Goal: Task Accomplishment & Management: Use online tool/utility

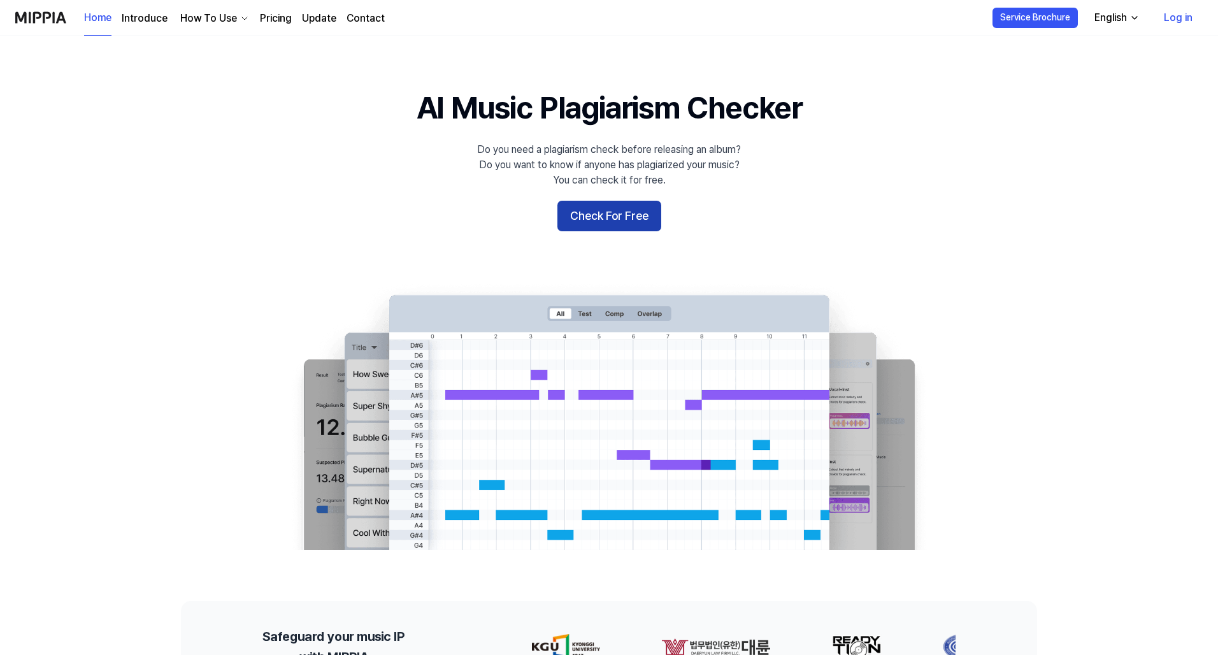
click at [594, 218] on button "Check For Free" at bounding box center [609, 216] width 104 height 31
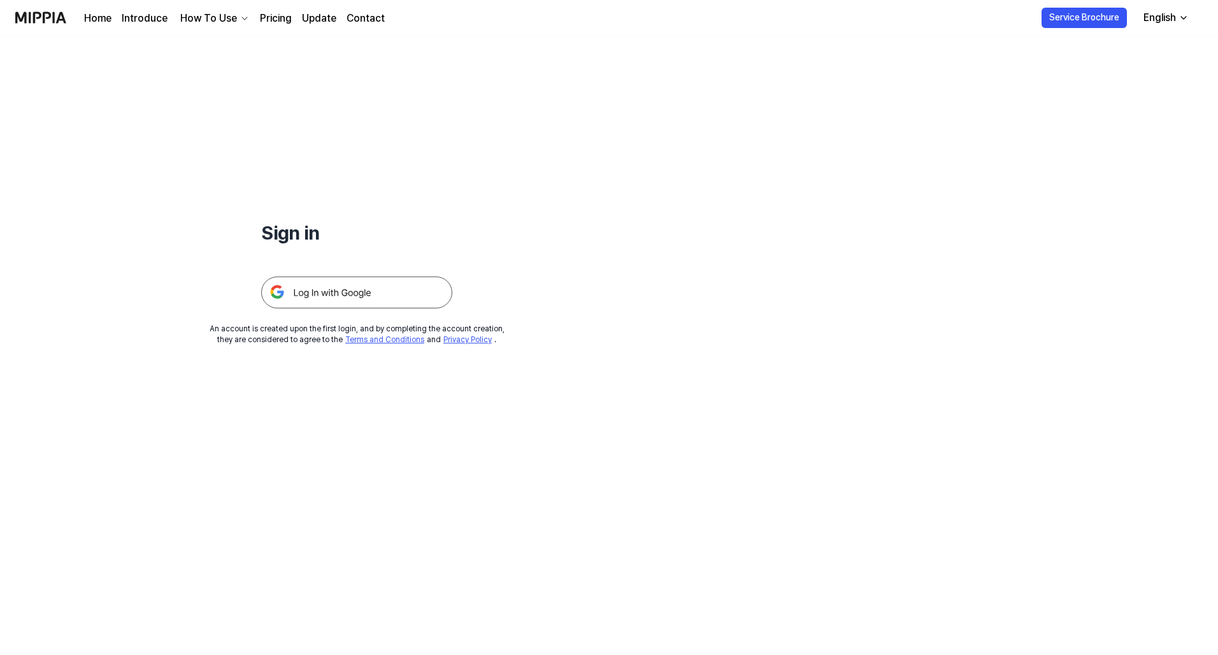
click at [335, 294] on img at bounding box center [356, 292] width 191 height 32
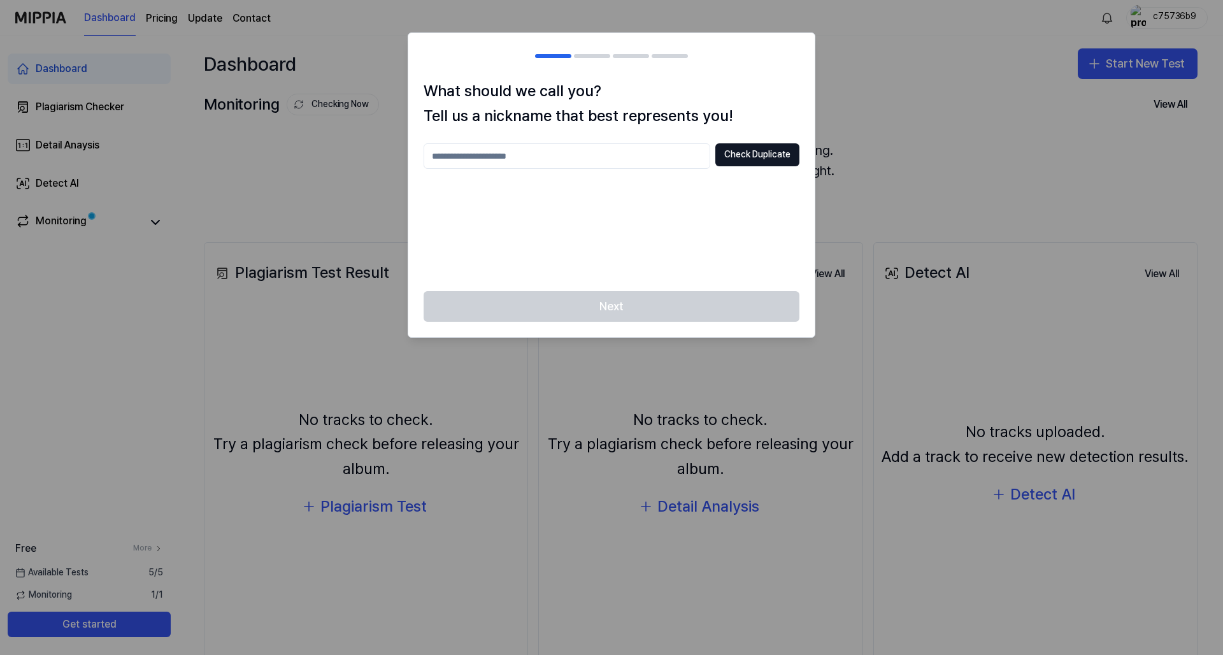
click at [553, 162] on input "text" at bounding box center [566, 155] width 287 height 25
type input "*"
type input "*********"
click at [748, 155] on button "Check Duplicate" at bounding box center [757, 154] width 84 height 23
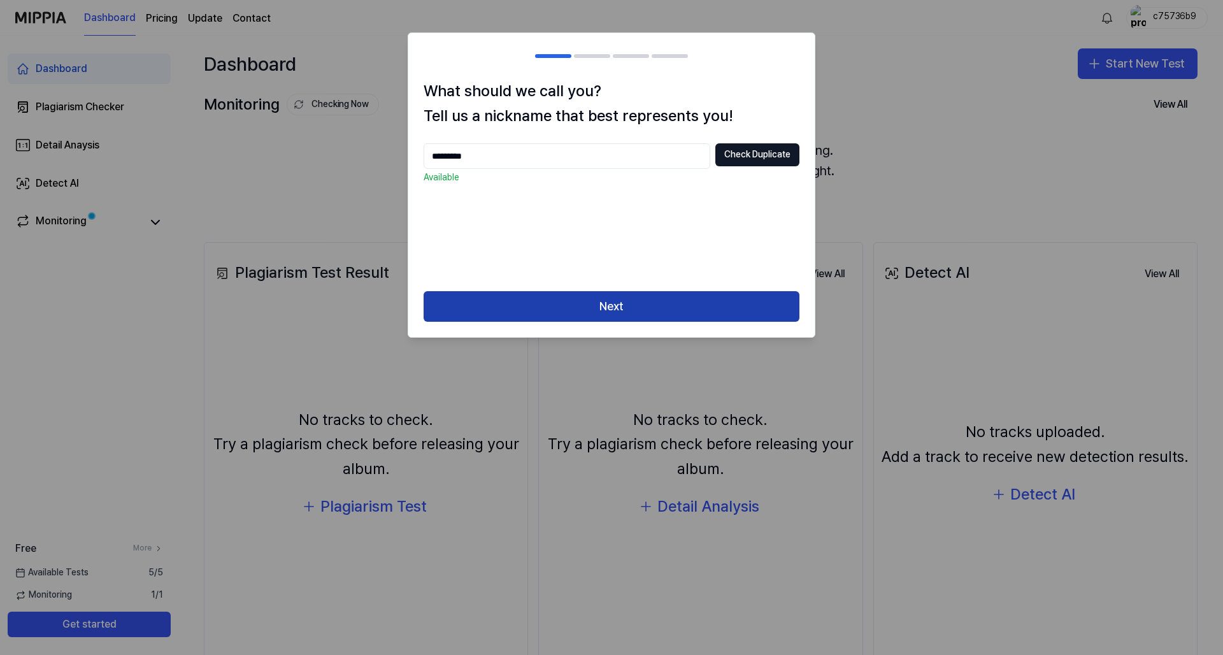
click at [667, 304] on button "Next" at bounding box center [611, 306] width 376 height 31
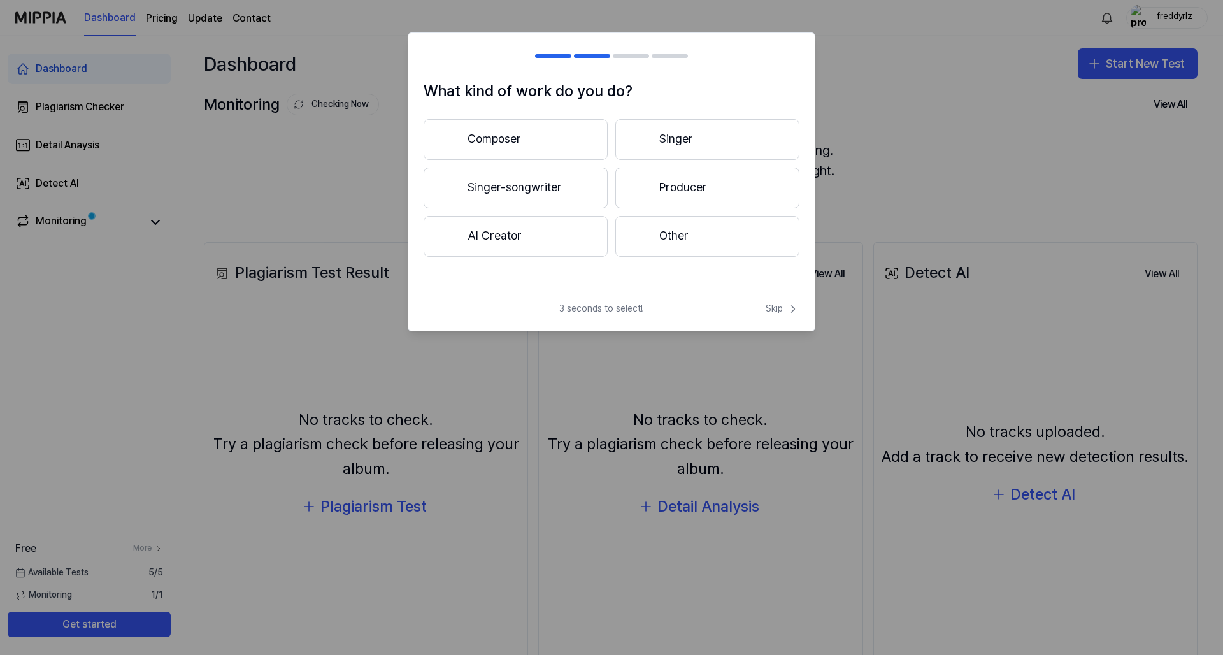
click at [532, 138] on button "Composer" at bounding box center [515, 139] width 184 height 41
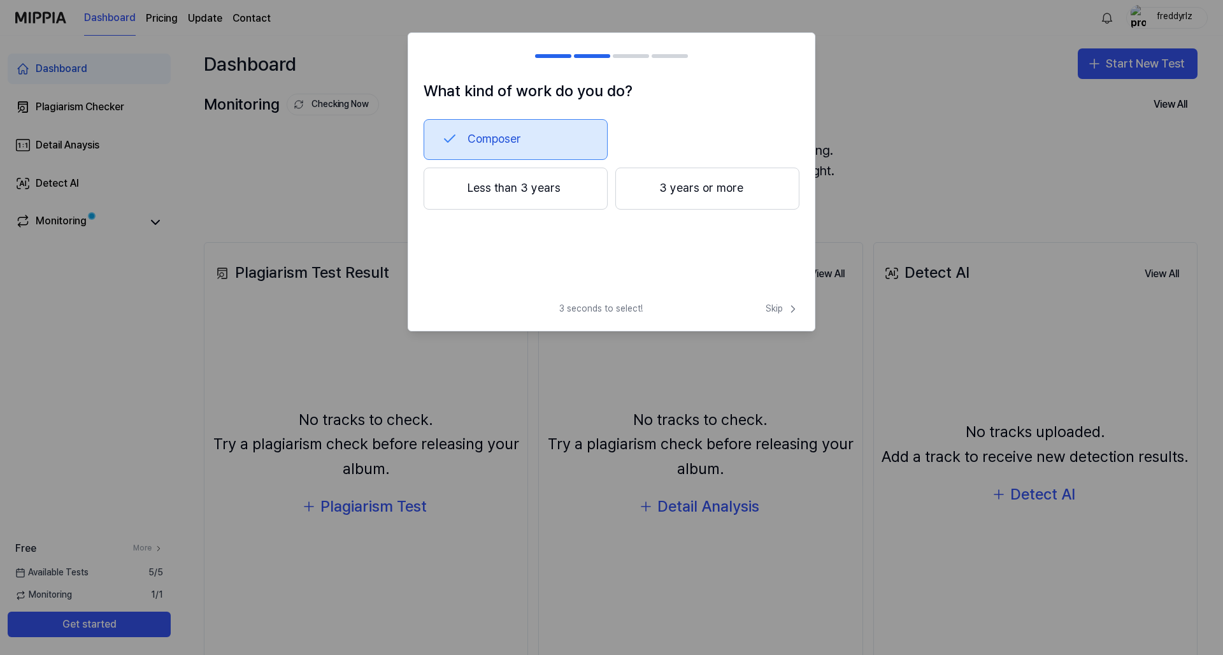
click at [775, 180] on button "3 years or more" at bounding box center [707, 188] width 184 height 42
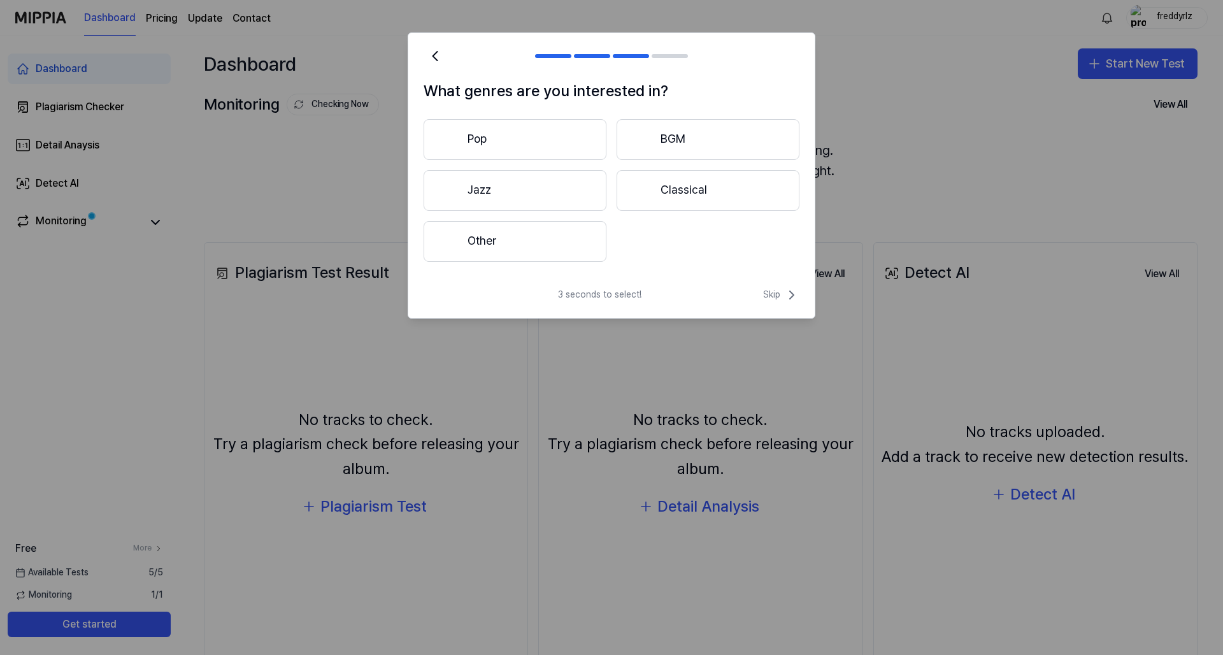
click at [564, 232] on button "Other" at bounding box center [514, 241] width 183 height 41
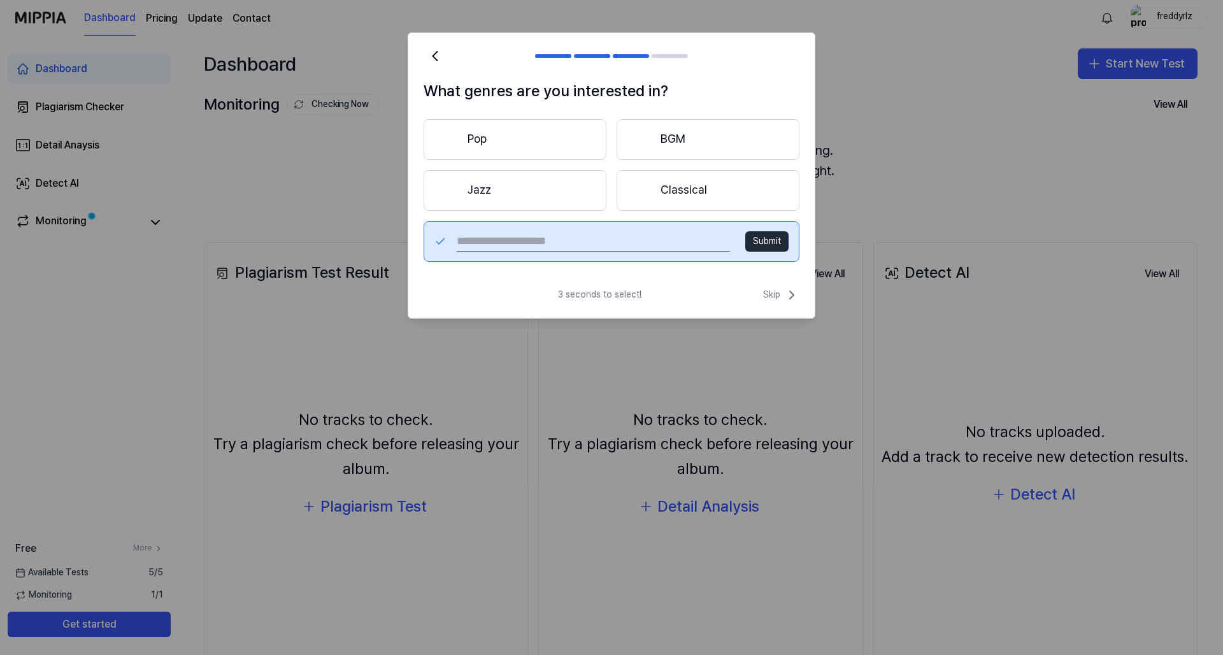
click at [643, 240] on input "text" at bounding box center [593, 241] width 273 height 20
type input "*"
type input "******"
click at [774, 240] on button "Submit" at bounding box center [766, 241] width 43 height 20
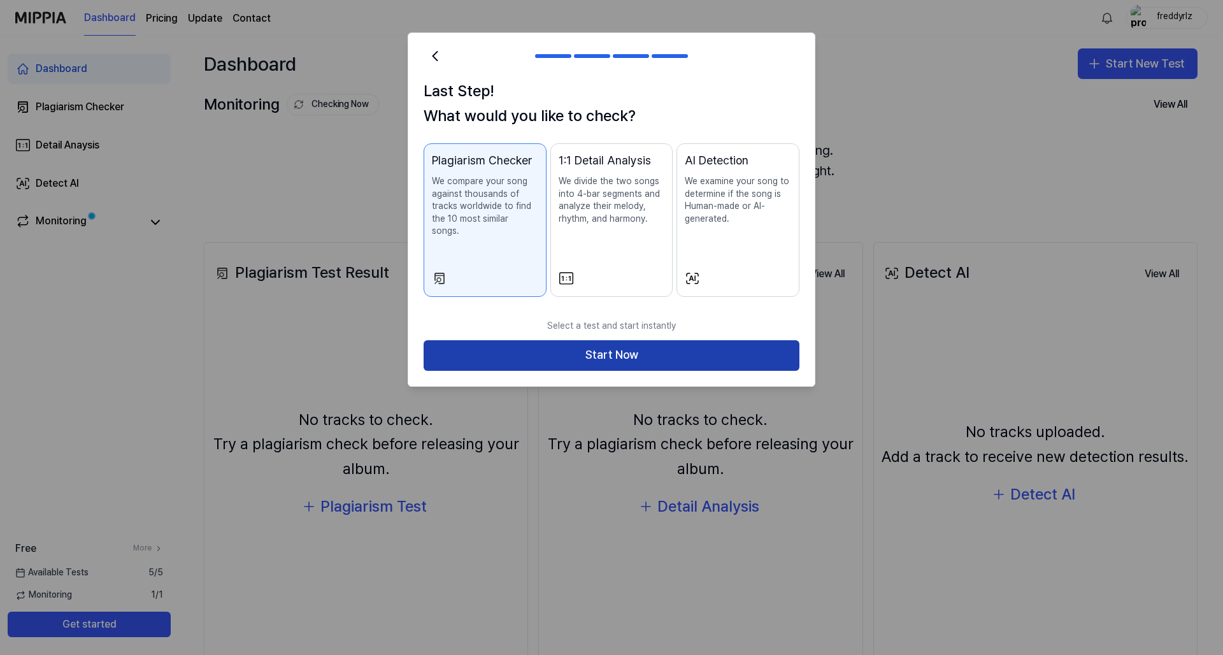
click at [547, 340] on button "Start Now" at bounding box center [611, 355] width 376 height 31
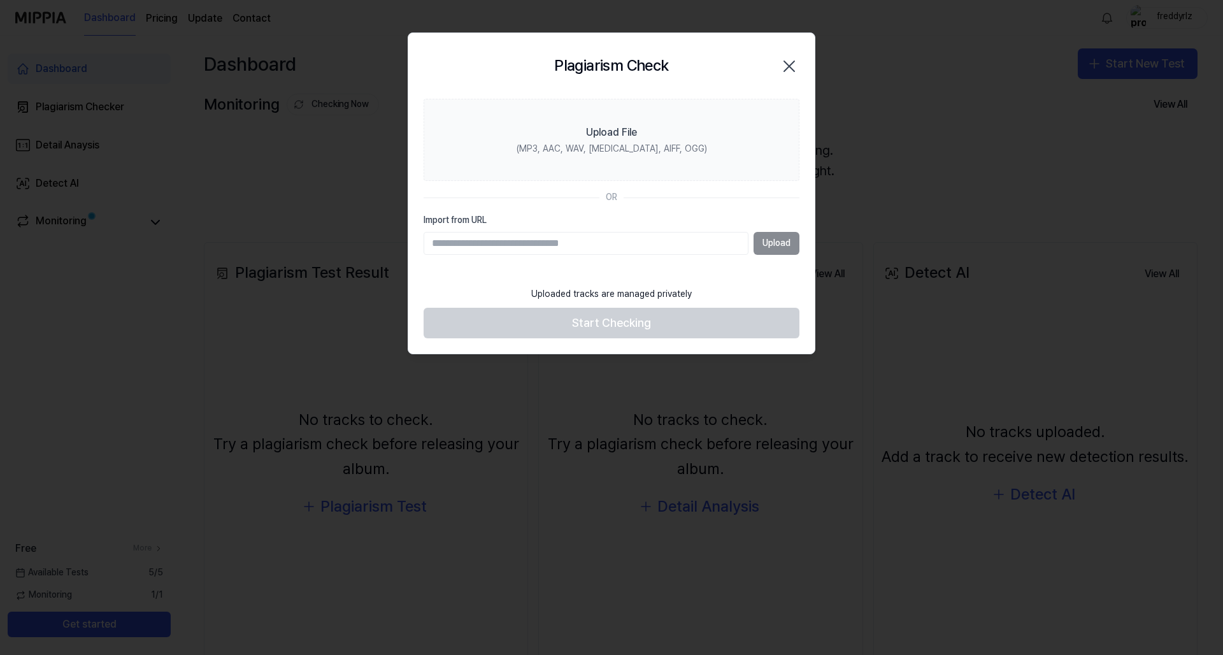
click at [772, 243] on div "Upload" at bounding box center [611, 243] width 376 height 23
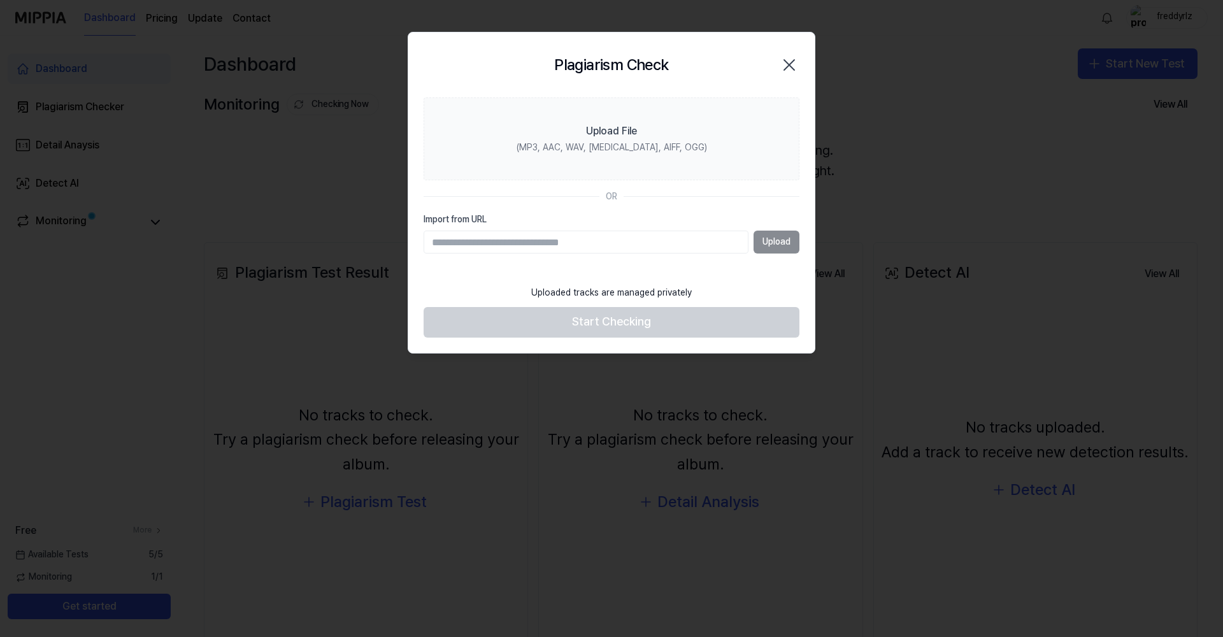
click at [664, 237] on input "Import from URL" at bounding box center [585, 242] width 325 height 23
paste input "**********"
type input "**********"
click at [781, 241] on button "Upload" at bounding box center [776, 242] width 46 height 23
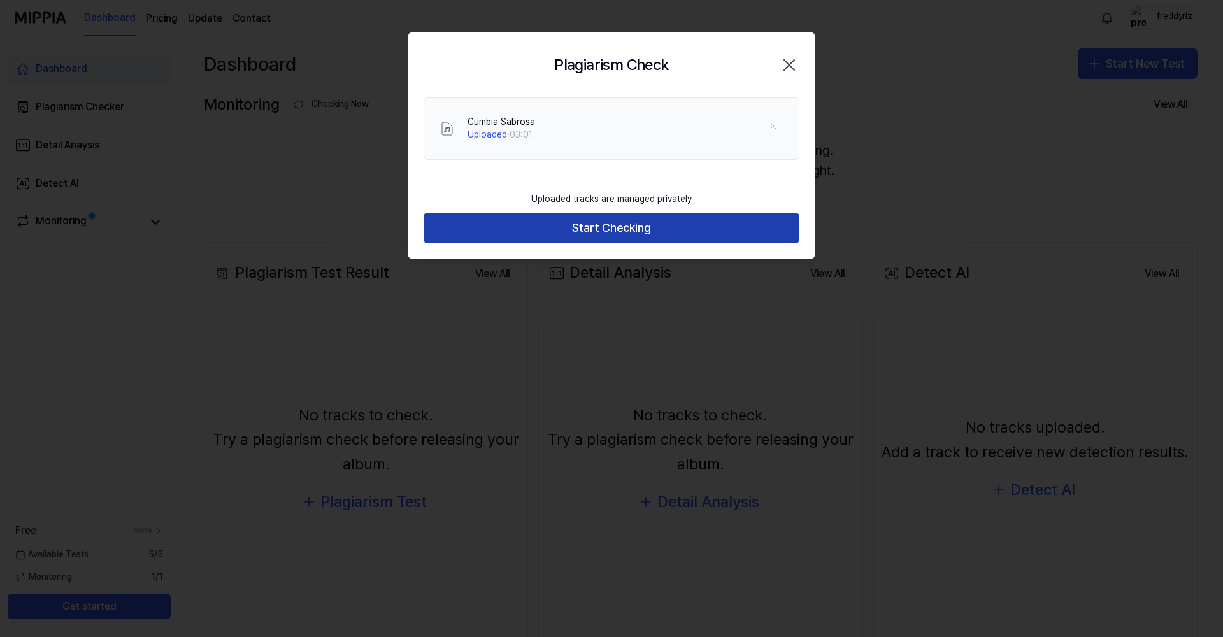
click at [585, 231] on button "Start Checking" at bounding box center [611, 228] width 376 height 31
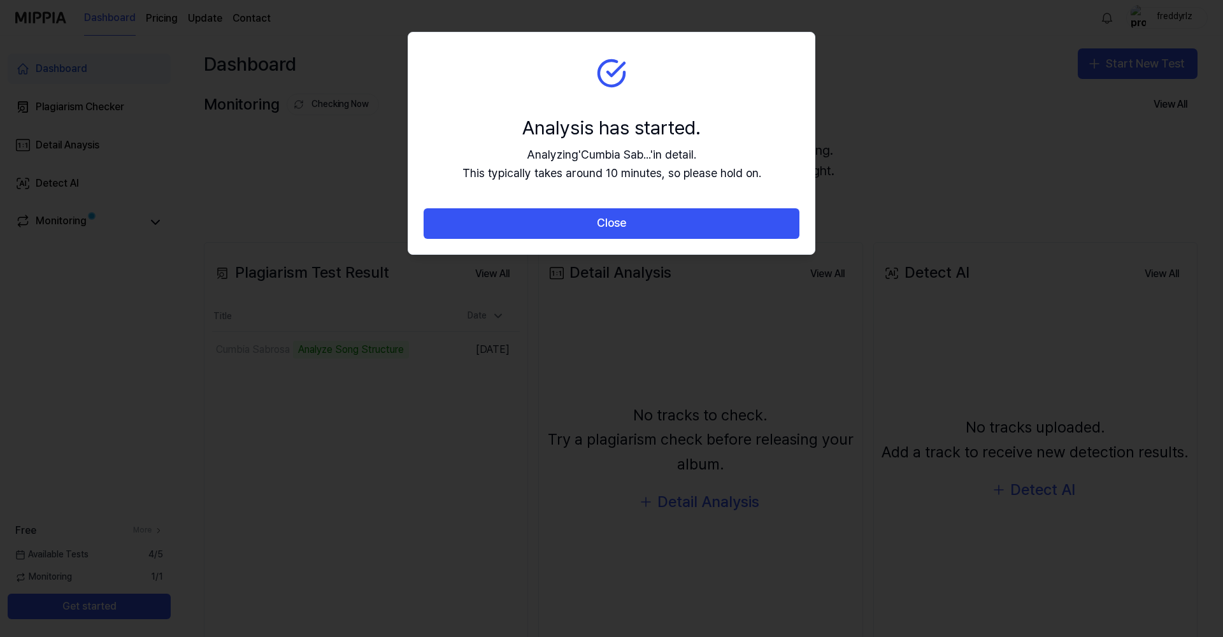
click at [585, 231] on button "Close" at bounding box center [611, 223] width 376 height 31
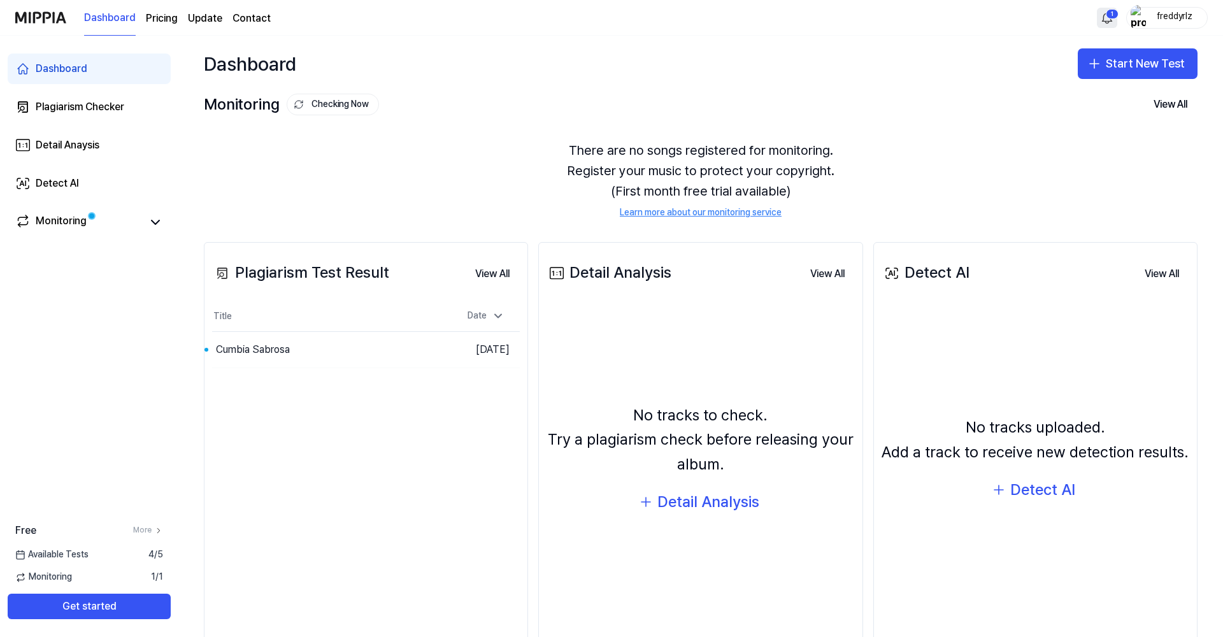
click at [1109, 16] on html "Dashboard Pricing Update Contact 1 freddyrlz Dashboard Plagiarism Checker Detai…" at bounding box center [611, 318] width 1223 height 637
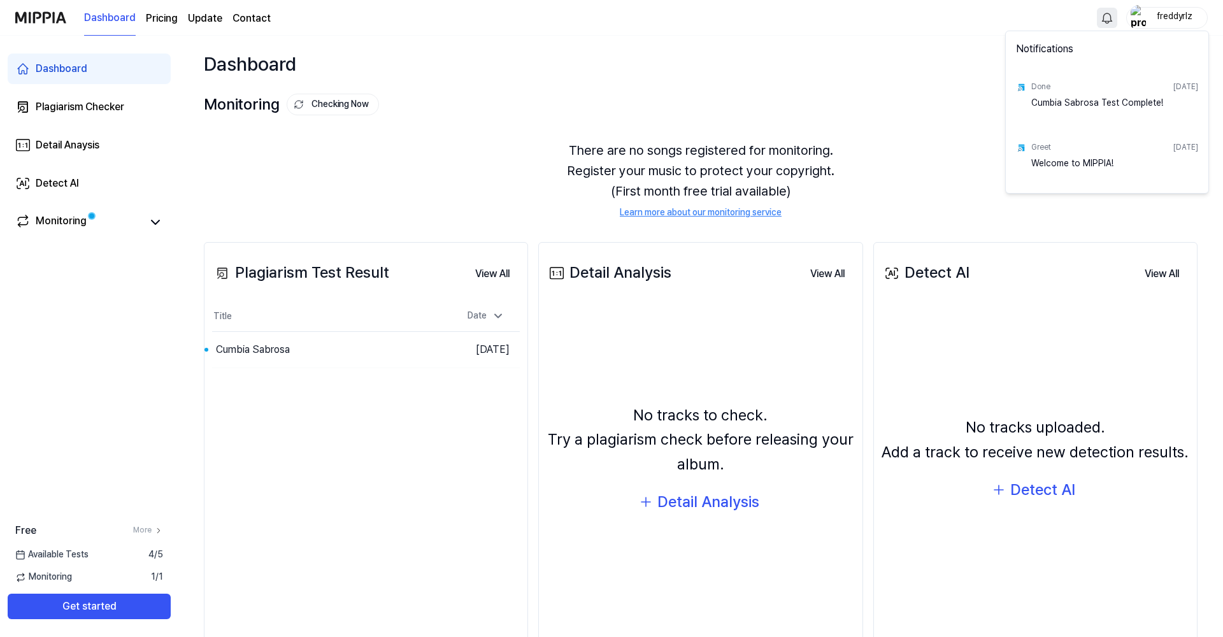
click at [1098, 102] on div "Cumbia Sabrosa Test Complete!" at bounding box center [1114, 109] width 167 height 25
click at [500, 158] on html "Dashboard Pricing Update Contact freddyrlz Dashboard Plagiarism Checker Detail …" at bounding box center [611, 318] width 1223 height 637
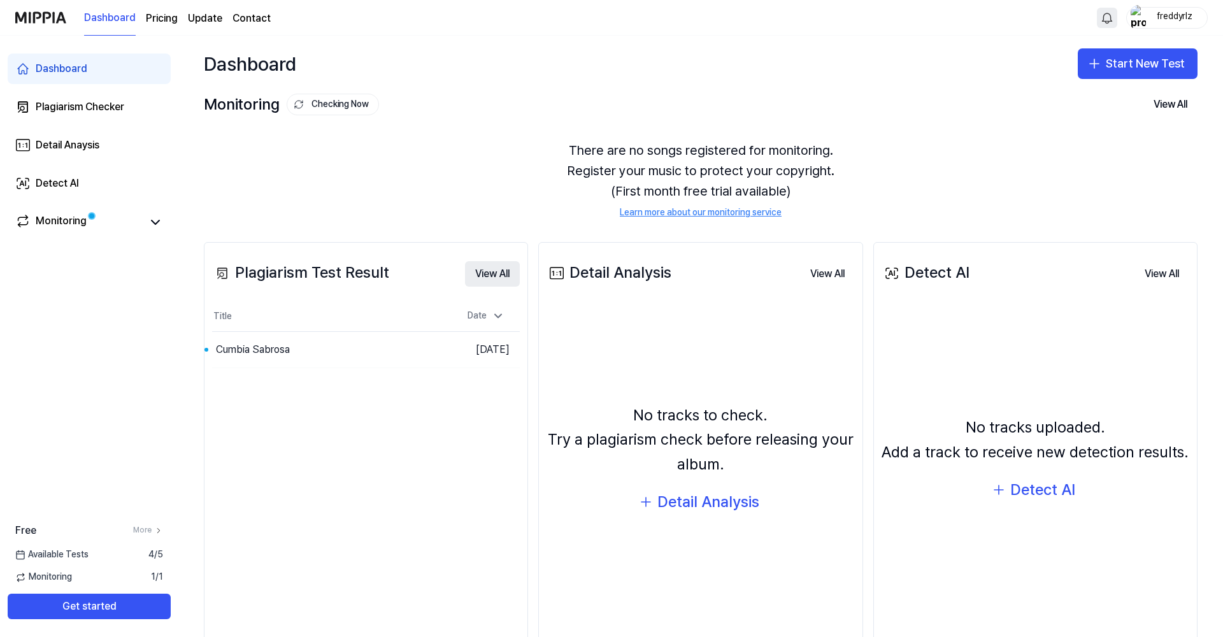
click at [485, 266] on button "View All" at bounding box center [492, 273] width 55 height 25
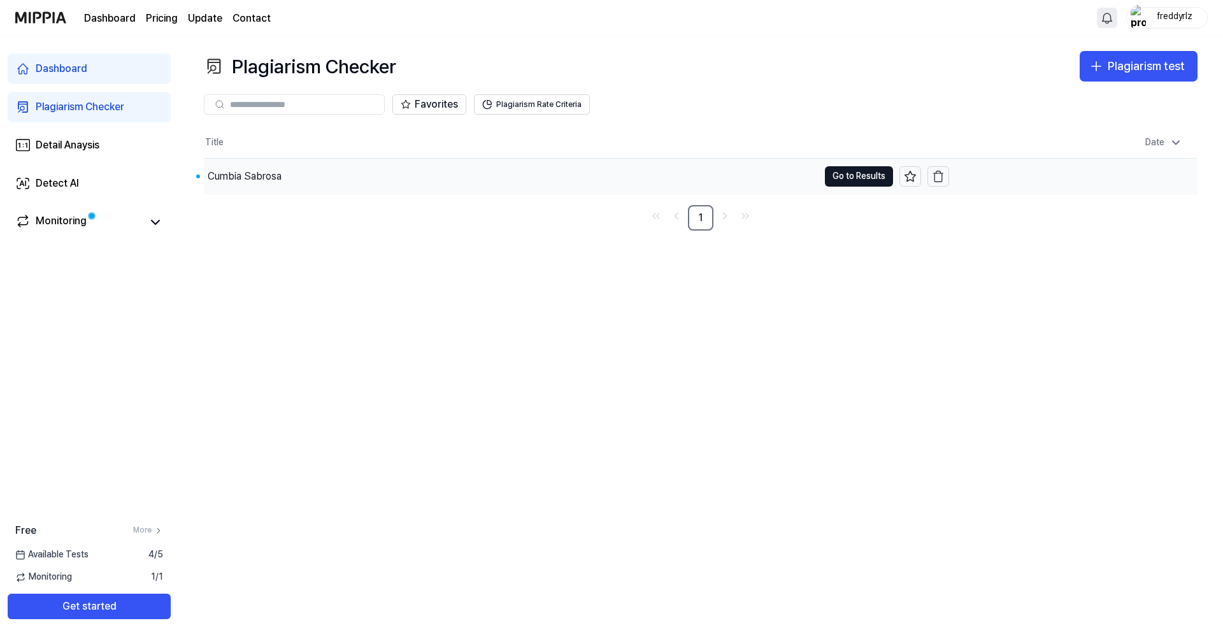
click at [273, 176] on div "Cumbia Sabrosa" at bounding box center [245, 176] width 74 height 15
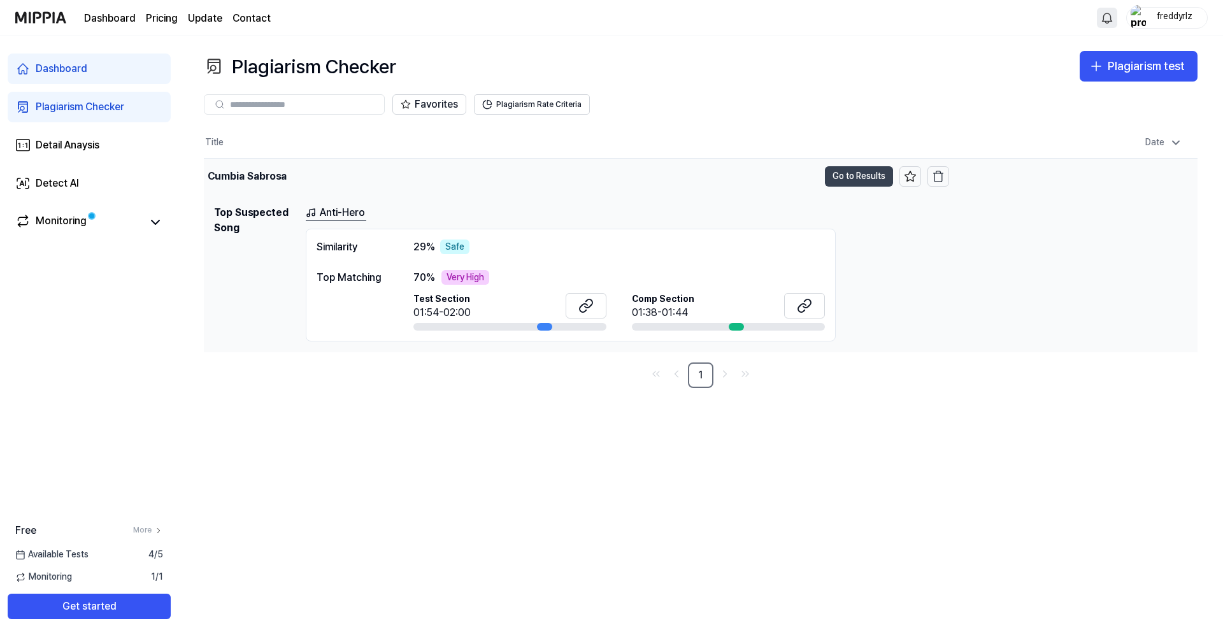
click at [847, 171] on button "Go to Results" at bounding box center [859, 176] width 68 height 20
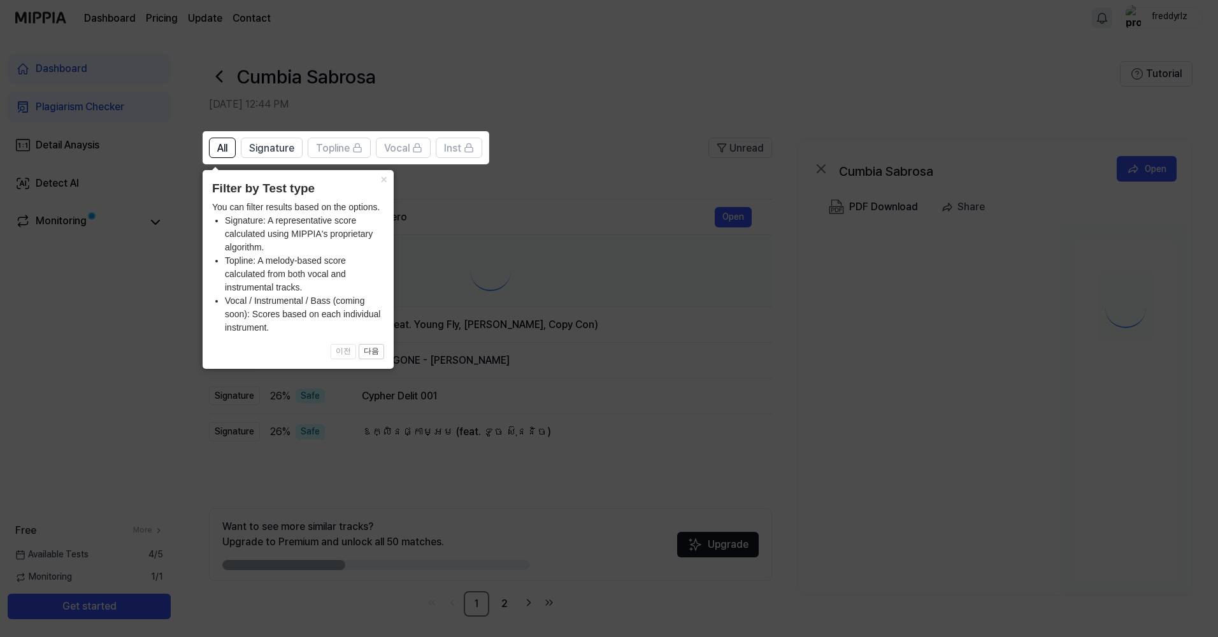
click at [847, 171] on icon at bounding box center [611, 318] width 1223 height 637
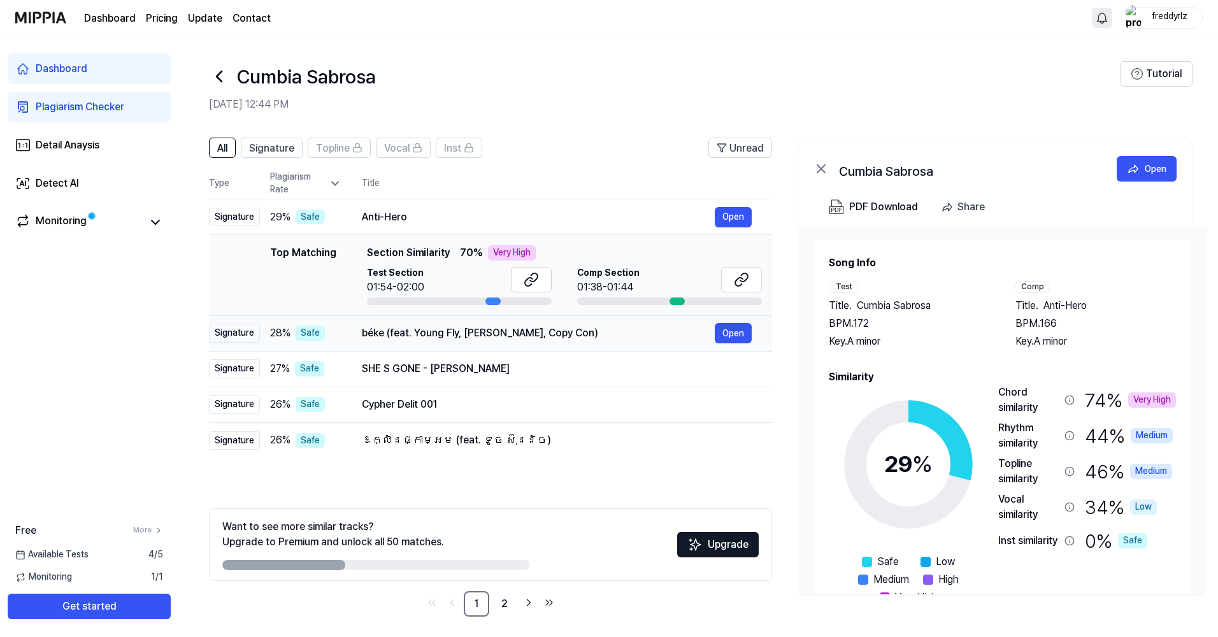
scroll to position [5, 0]
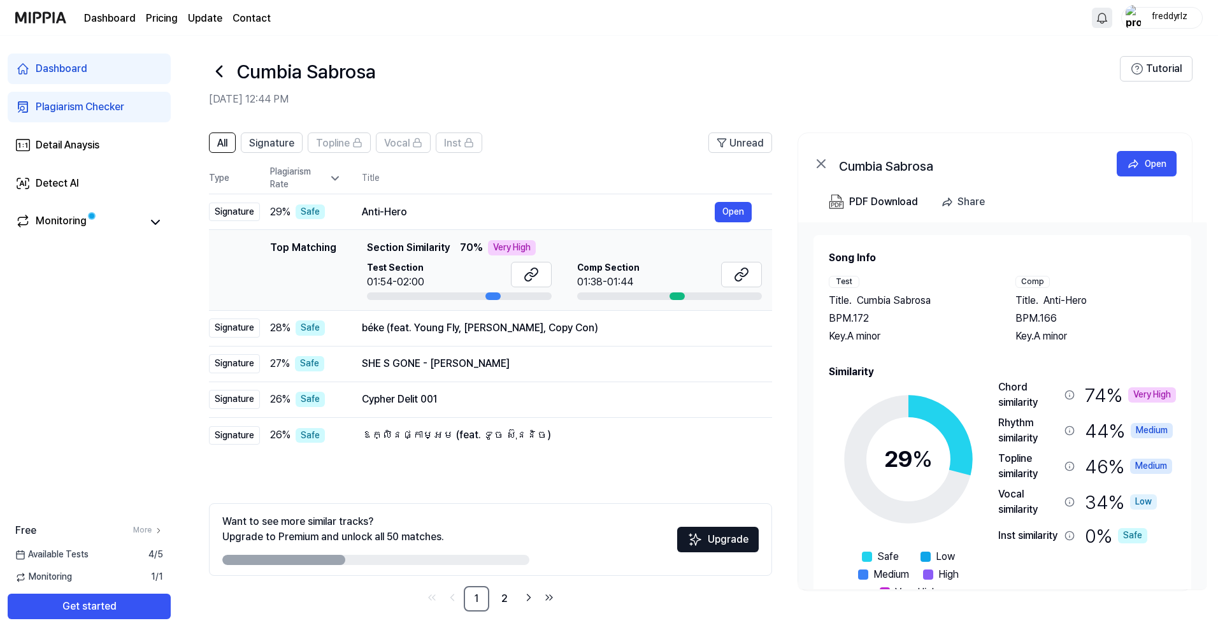
click at [1063, 300] on span "Anti-Hero" at bounding box center [1064, 300] width 43 height 15
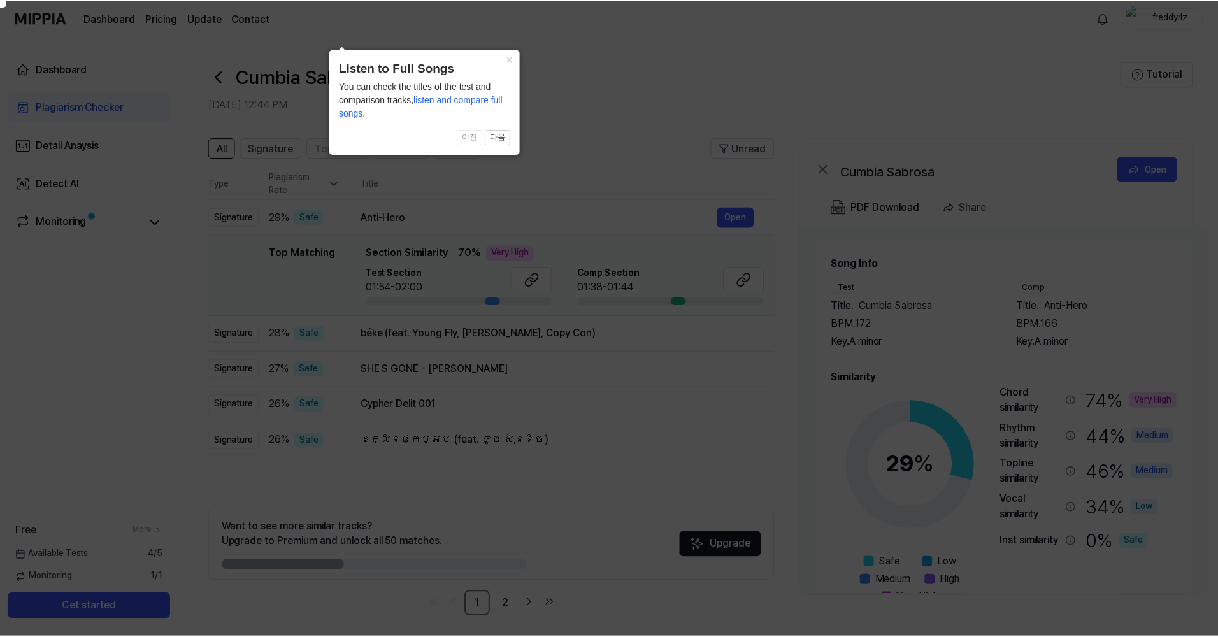
scroll to position [5, 0]
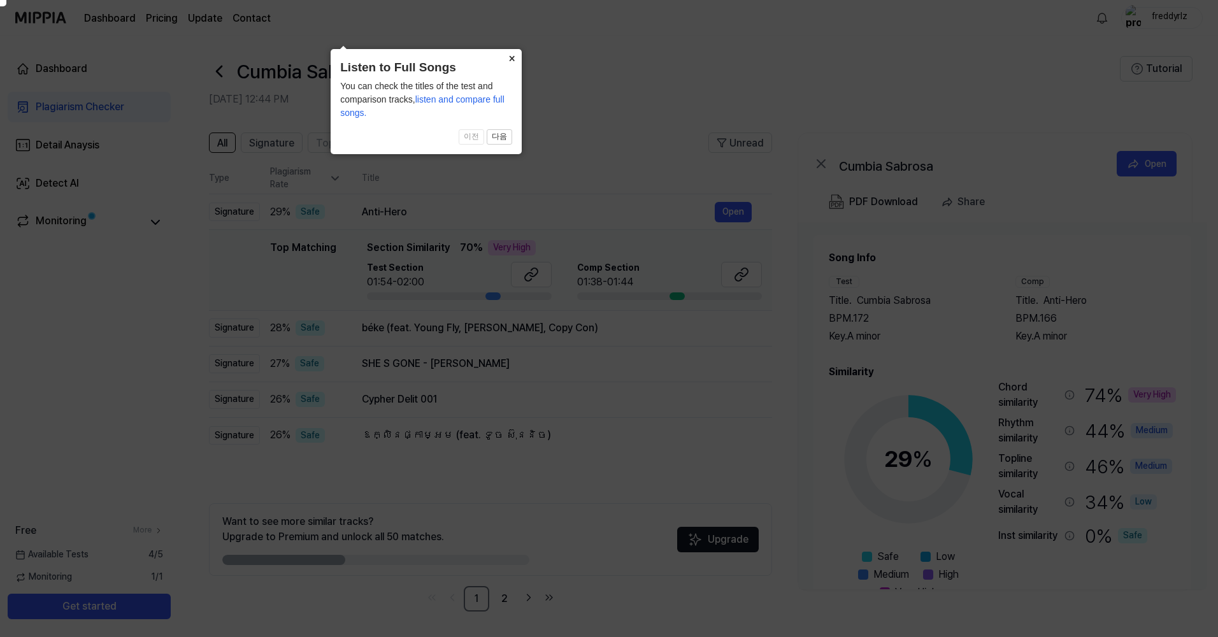
click at [512, 62] on button "×" at bounding box center [511, 58] width 20 height 18
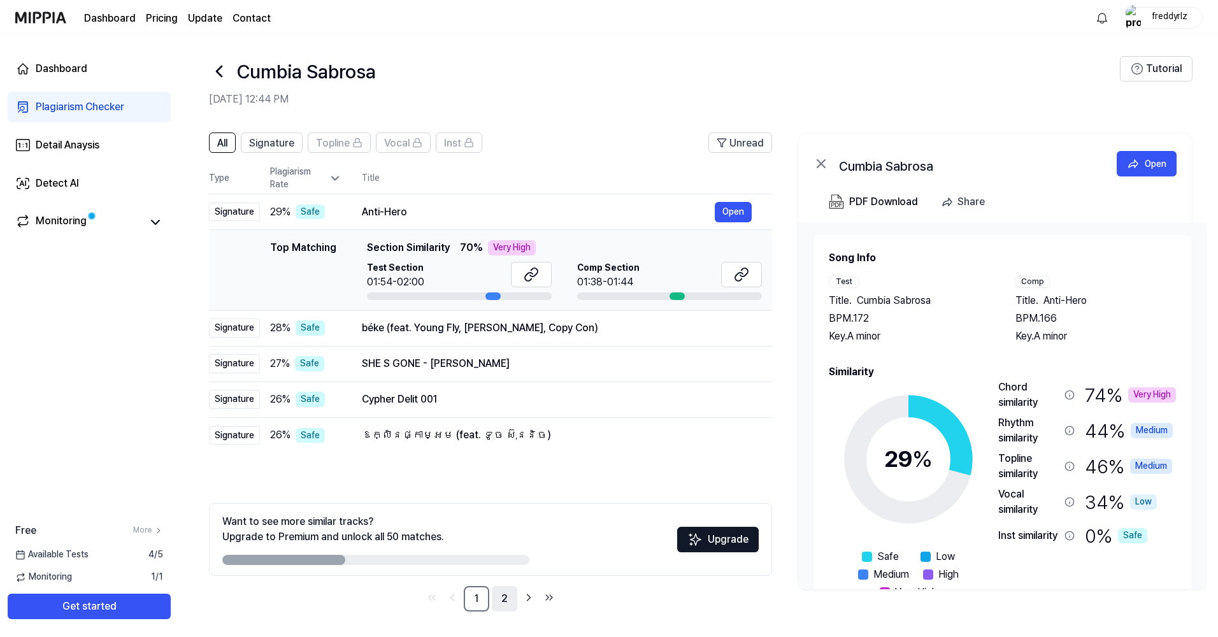
click at [501, 602] on link "2" at bounding box center [504, 598] width 25 height 25
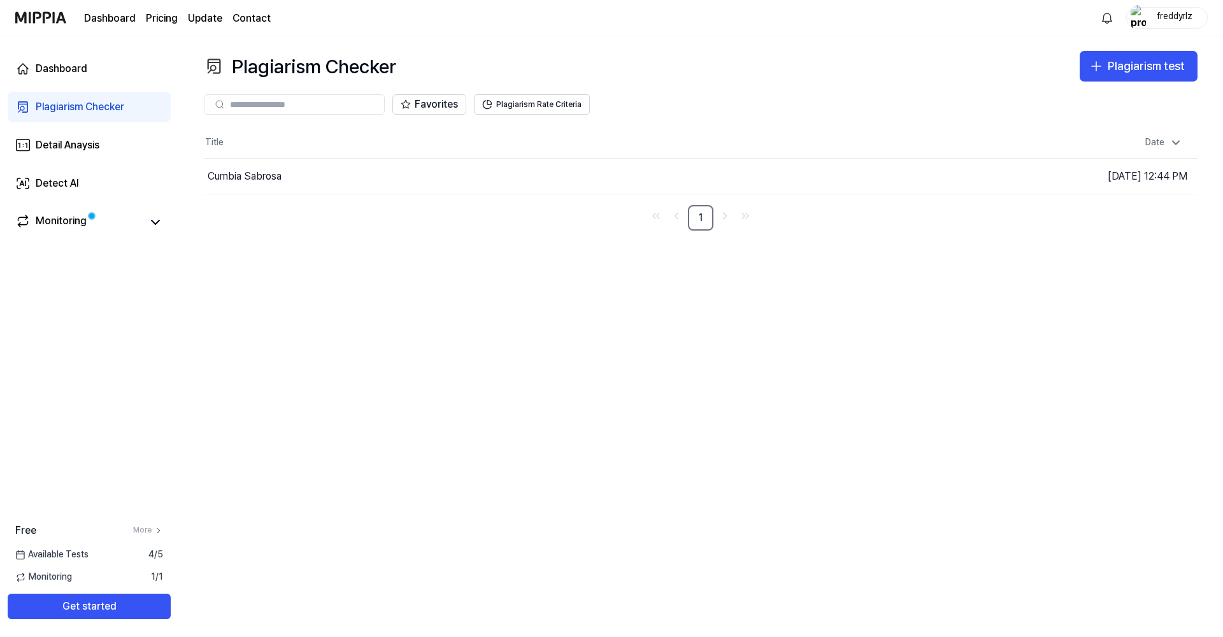
click at [438, 339] on div "Plagiarism Checker Plagiarism test Plagiarism Checker Detail Analysis Detect AI…" at bounding box center [700, 336] width 1044 height 601
click at [697, 185] on div "Cumbia Sabrosa" at bounding box center [511, 177] width 615 height 36
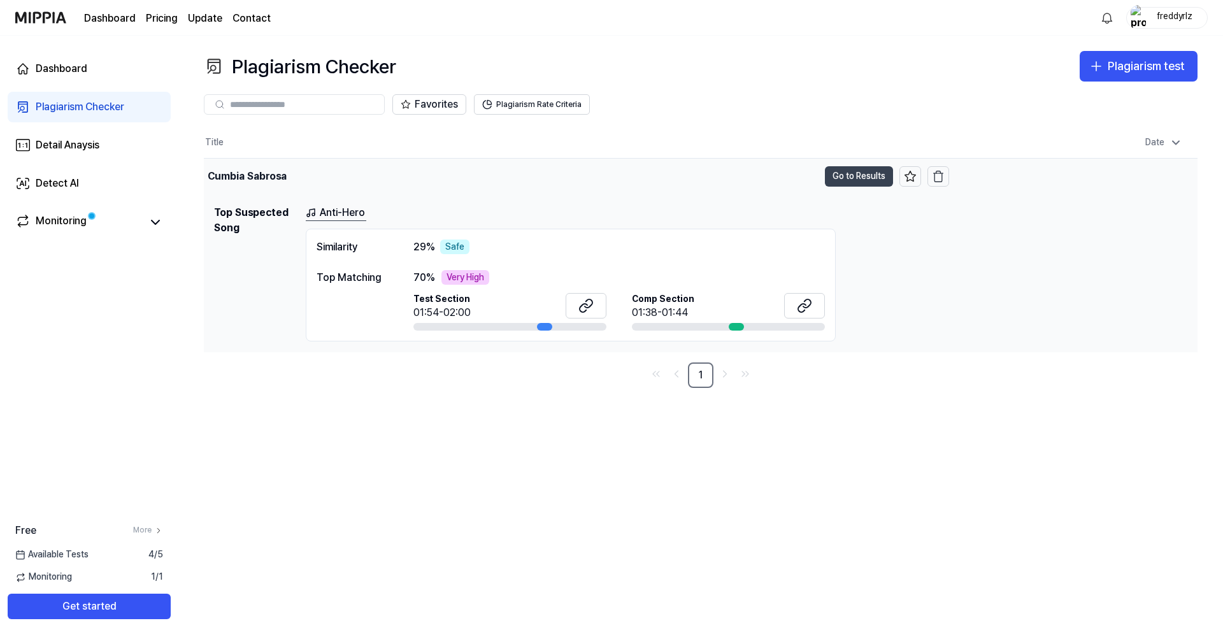
click at [846, 176] on button "Go to Results" at bounding box center [859, 176] width 68 height 20
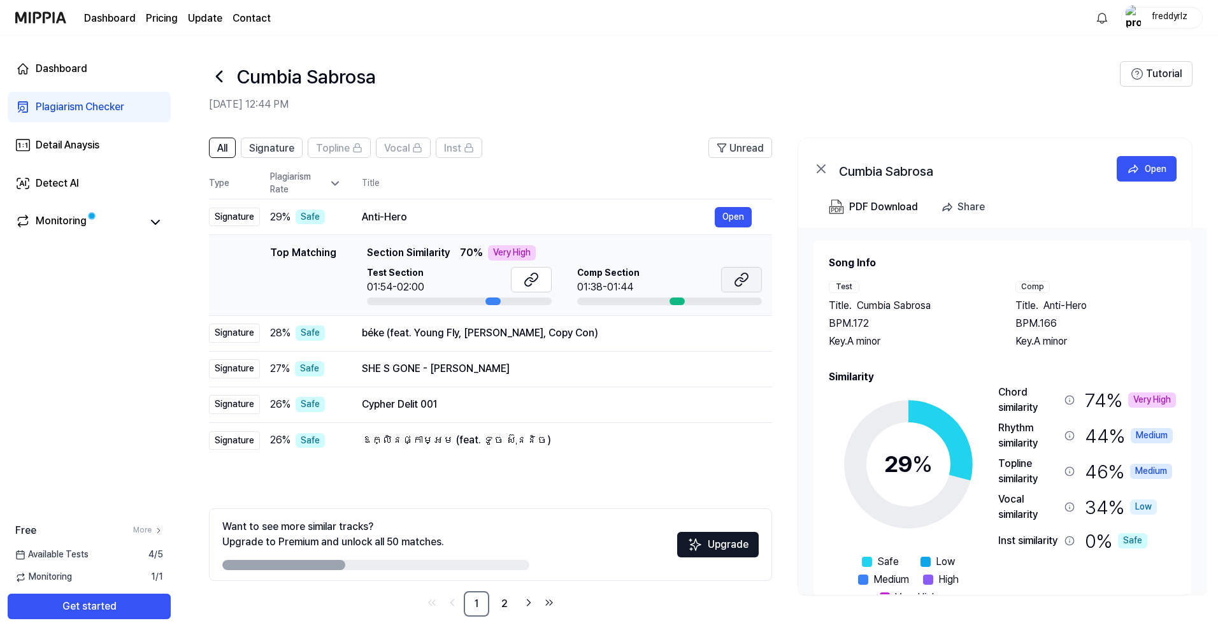
click at [740, 285] on icon at bounding box center [739, 282] width 8 height 8
click at [743, 363] on button "Open" at bounding box center [732, 369] width 37 height 20
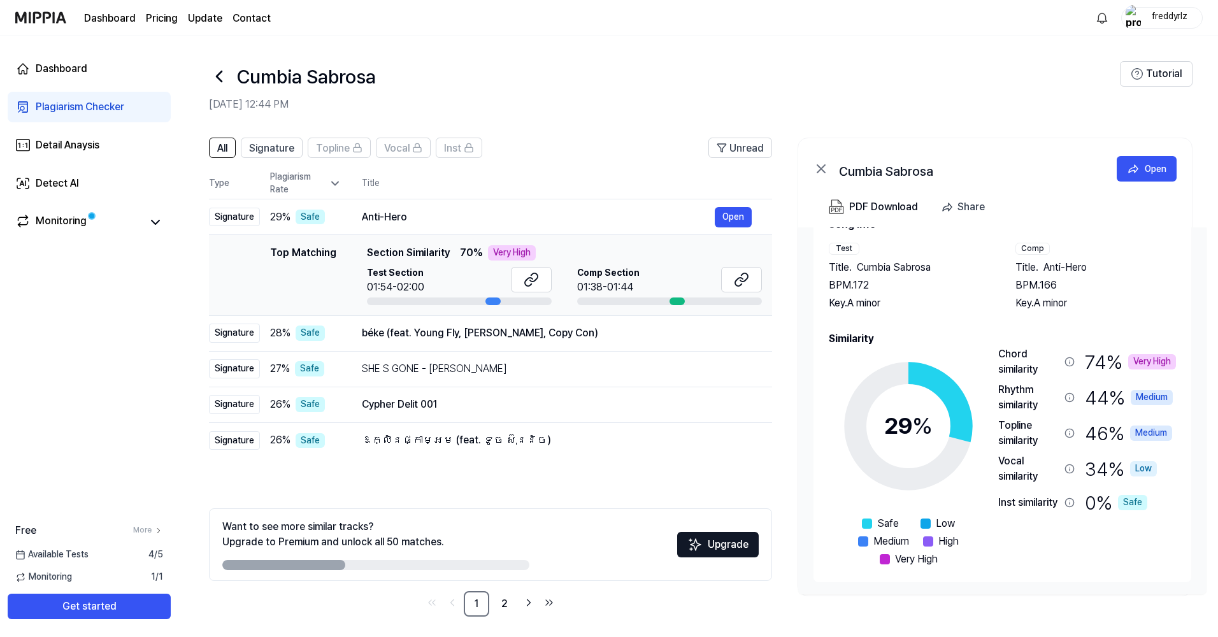
scroll to position [5, 0]
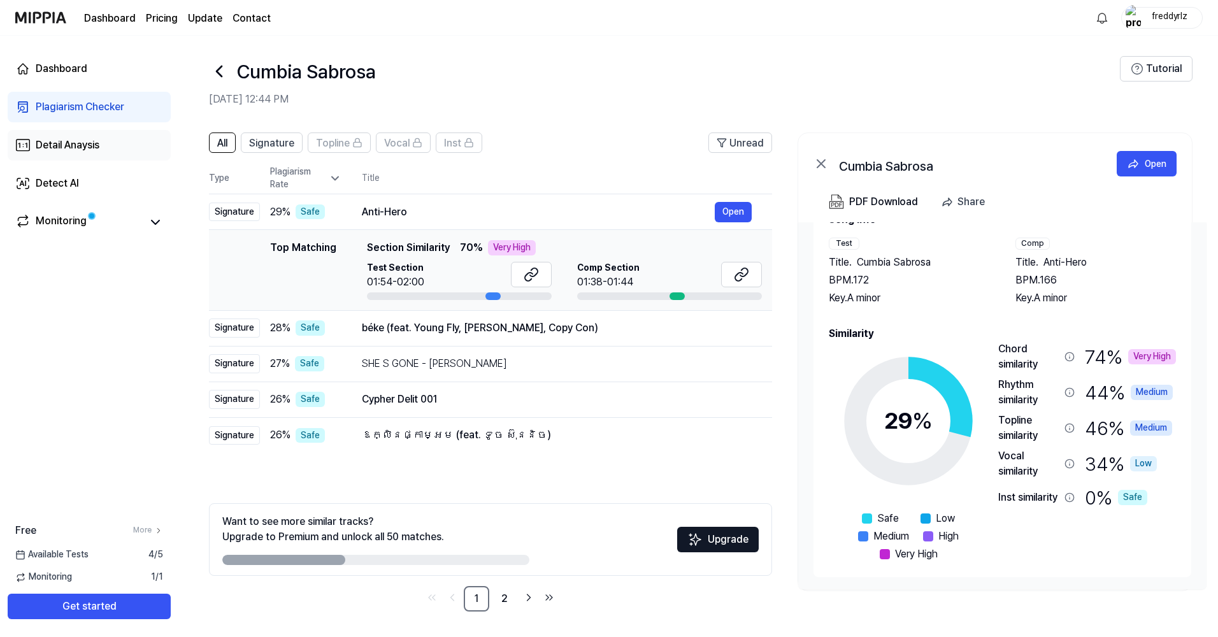
click at [33, 147] on link "Detail Anaysis" at bounding box center [89, 145] width 163 height 31
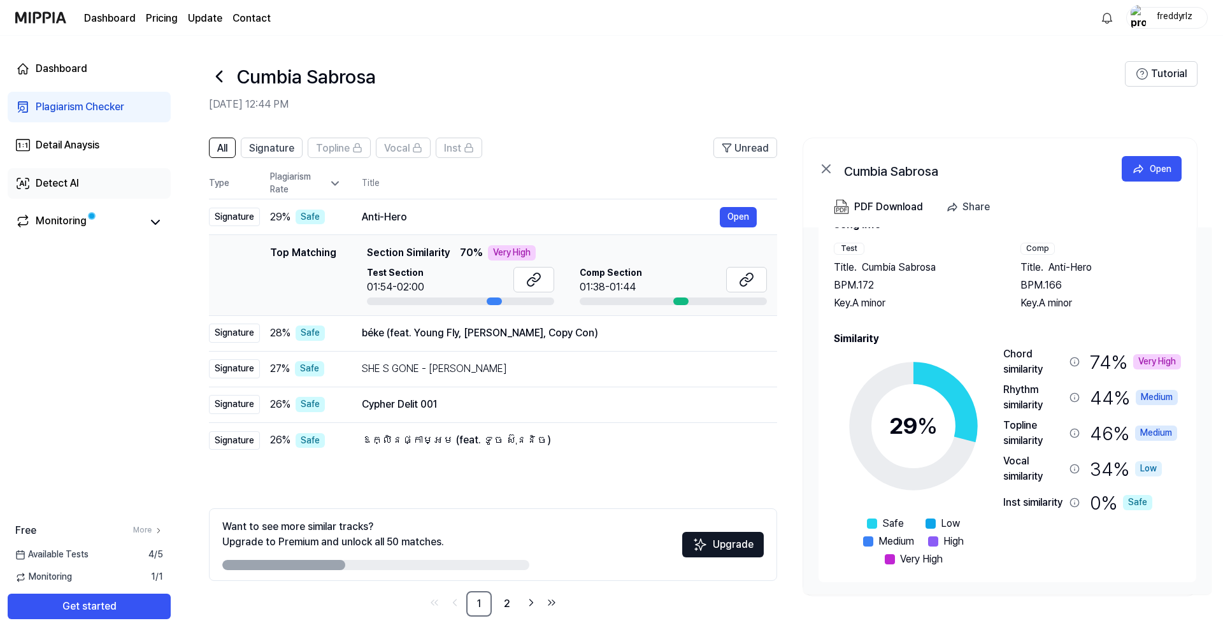
click at [62, 185] on div "Detect AI" at bounding box center [57, 183] width 43 height 15
